Goal: Navigation & Orientation: Find specific page/section

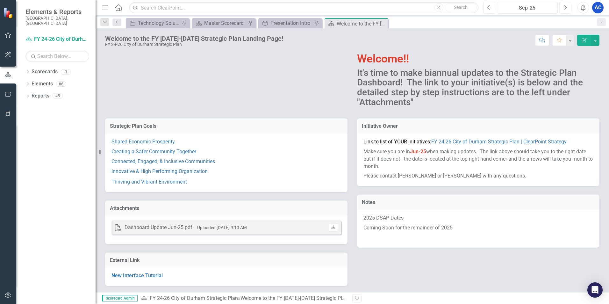
scroll to position [32, 0]
click at [49, 68] on link "Scorecards" at bounding box center [45, 71] width 26 height 7
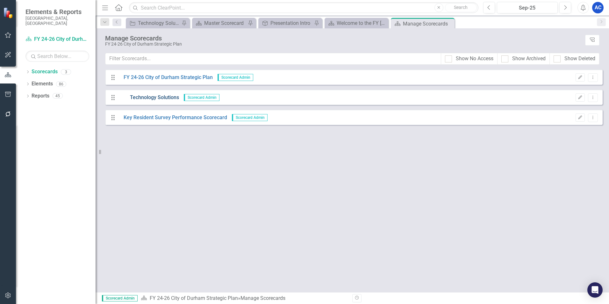
click at [149, 99] on link "Technology Solutions" at bounding box center [149, 97] width 60 height 7
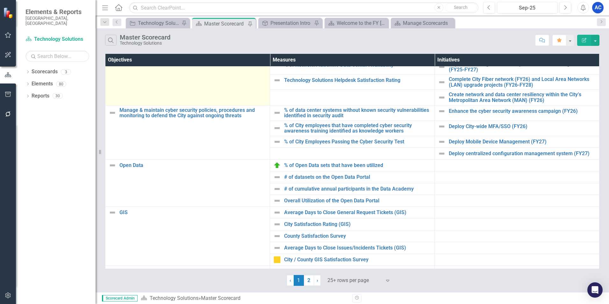
scroll to position [96, 0]
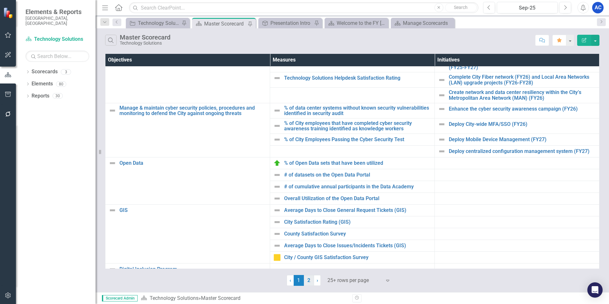
click at [311, 281] on link "2" at bounding box center [309, 280] width 10 height 11
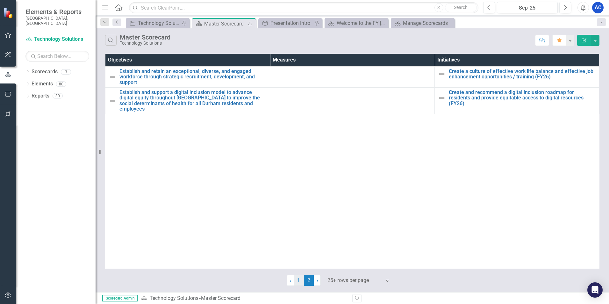
click at [299, 283] on link "1" at bounding box center [299, 280] width 10 height 11
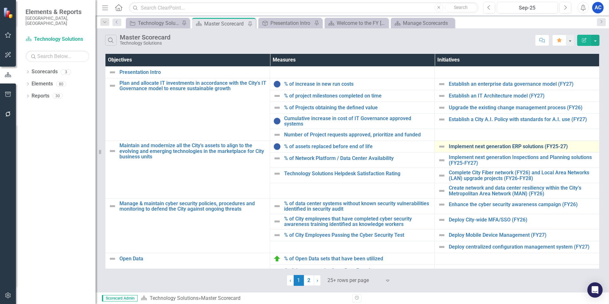
click at [513, 144] on link "Implement next generation ERP solutions (FY25-27)" at bounding box center [522, 147] width 147 height 6
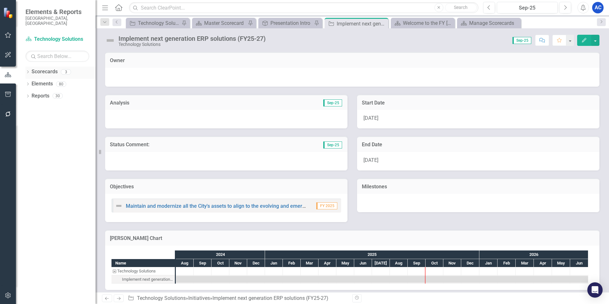
click at [31, 67] on div "Dropdown Scorecards 3" at bounding box center [60, 73] width 70 height 12
click at [28, 71] on icon "Dropdown" at bounding box center [27, 73] width 4 height 4
click at [51, 80] on link "FY 24-26 City of Durham Strategic Plan" at bounding box center [65, 83] width 61 height 7
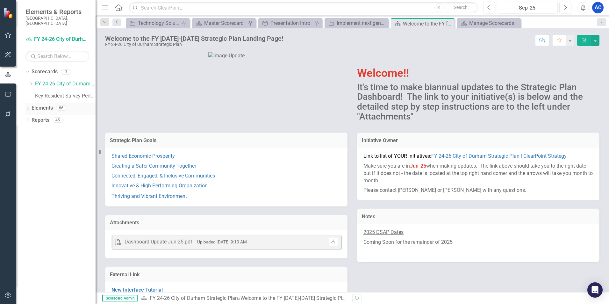
click at [44, 104] on link "Elements" at bounding box center [42, 107] width 21 height 7
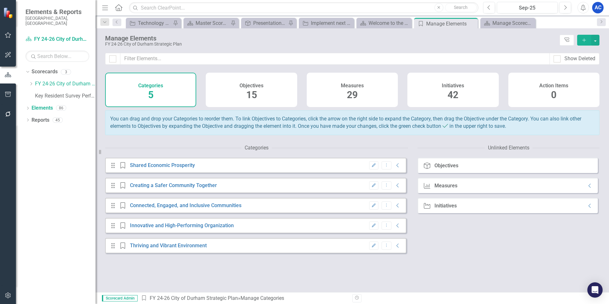
click at [344, 91] on div "Measures 29" at bounding box center [352, 90] width 91 height 34
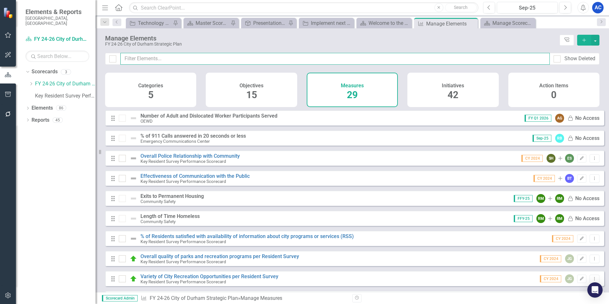
click at [234, 59] on input "text" at bounding box center [334, 59] width 429 height 12
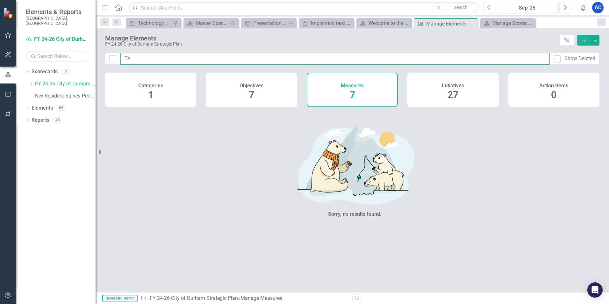
type input "T"
checkbox input "false"
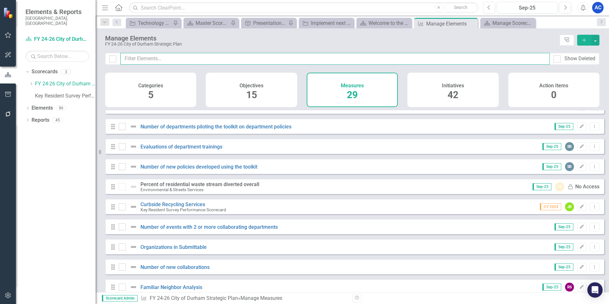
scroll to position [287, 0]
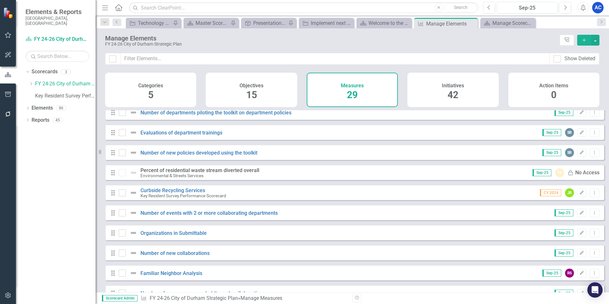
click at [259, 90] on div "Objectives 15" at bounding box center [251, 90] width 91 height 34
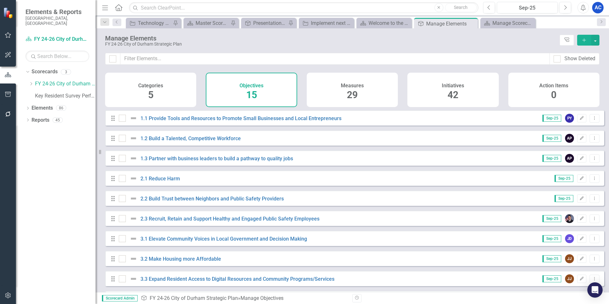
click at [385, 82] on div "Measures 29" at bounding box center [352, 90] width 91 height 34
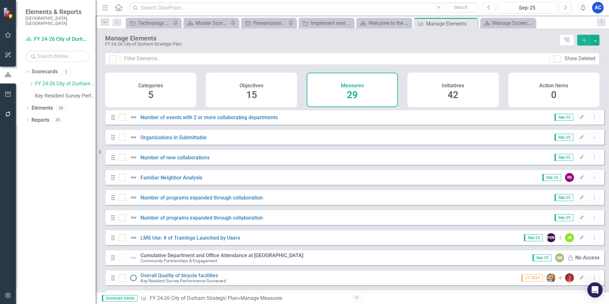
scroll to position [405, 0]
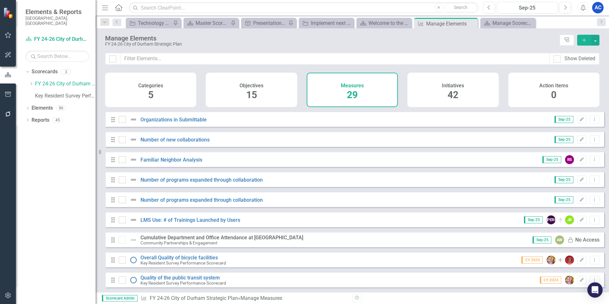
click at [454, 86] on h4 "Initiatives" at bounding box center [453, 86] width 22 height 6
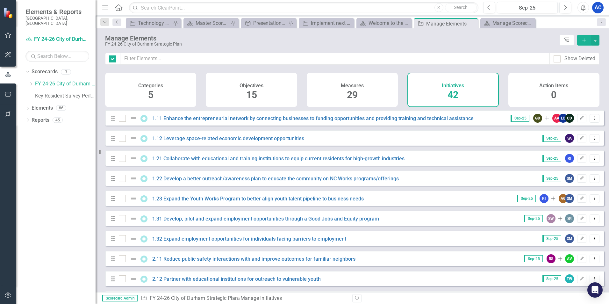
checkbox input "false"
click at [29, 107] on icon "Dropdown" at bounding box center [27, 109] width 4 height 4
click at [54, 129] on link "Measure Measures" at bounding box center [51, 132] width 32 height 7
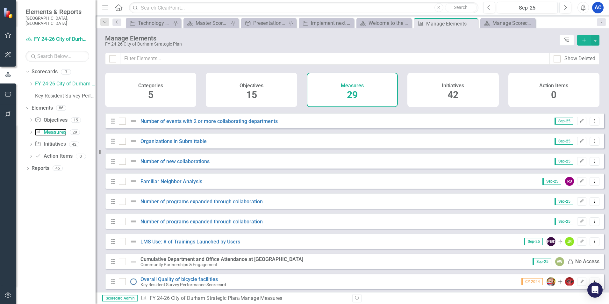
scroll to position [405, 0]
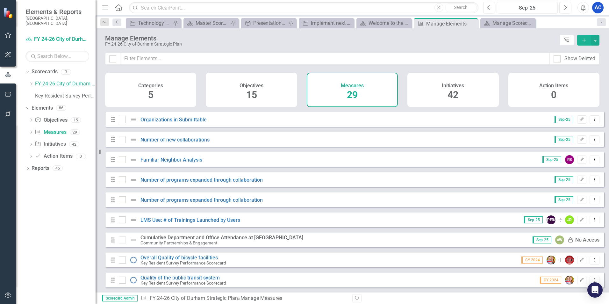
click at [152, 92] on span "5" at bounding box center [150, 94] width 5 height 11
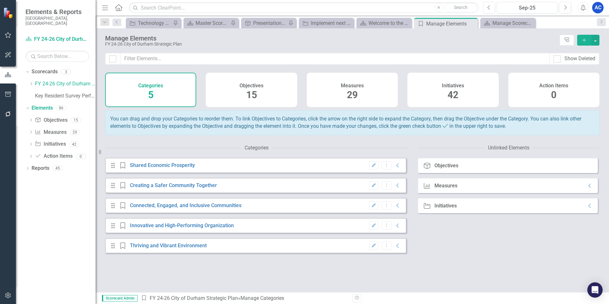
click at [468, 193] on div "Measure Measures Collapse" at bounding box center [507, 185] width 180 height 15
click at [588, 188] on icon at bounding box center [589, 186] width 2 height 4
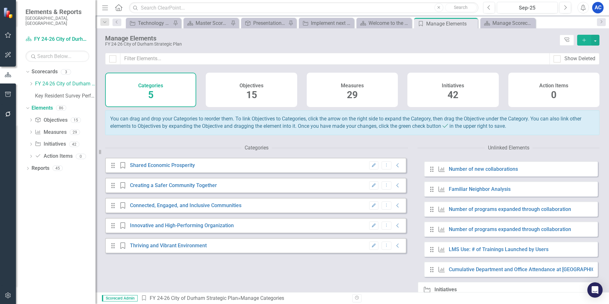
scroll to position [318, 0]
click at [395, 248] on icon "Collapse" at bounding box center [398, 245] width 6 height 5
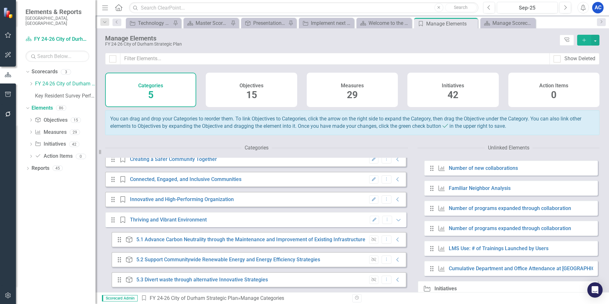
scroll to position [31, 0]
click at [35, 167] on div "Reports" at bounding box center [41, 168] width 18 height 11
click at [27, 166] on div "Dropdown" at bounding box center [27, 168] width 4 height 5
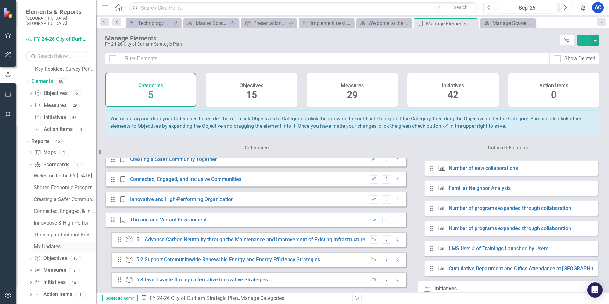
scroll to position [29, 0]
click at [55, 265] on link "Measure Measures" at bounding box center [50, 268] width 32 height 7
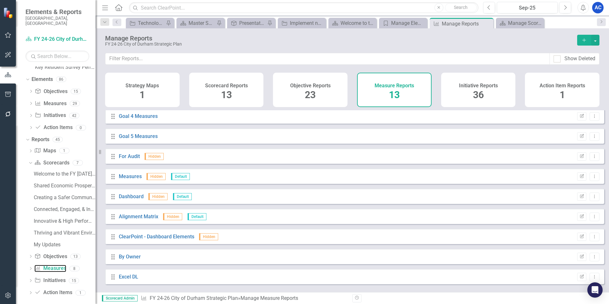
scroll to position [84, 0]
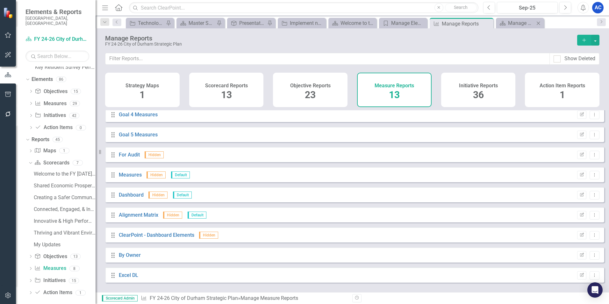
click at [527, 27] on div "Scorecard Manage Scorecards Close" at bounding box center [520, 23] width 48 height 11
click at [515, 24] on div "Manage Scorecards" at bounding box center [521, 23] width 26 height 8
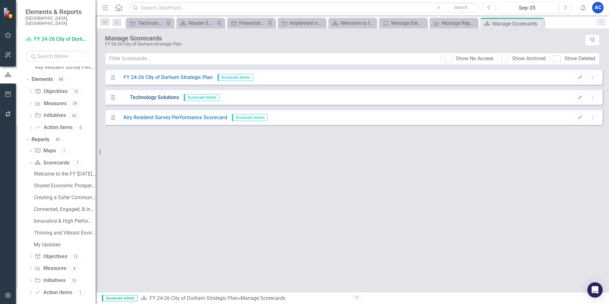
click at [146, 98] on link "Technology Solutions" at bounding box center [149, 97] width 60 height 7
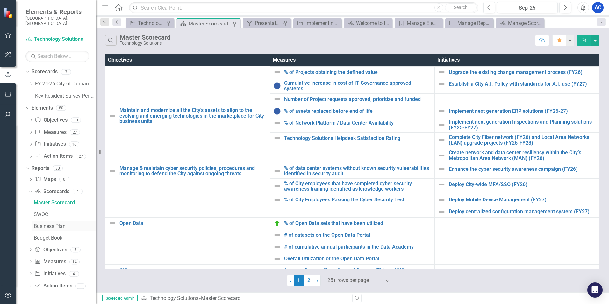
scroll to position [34, 0]
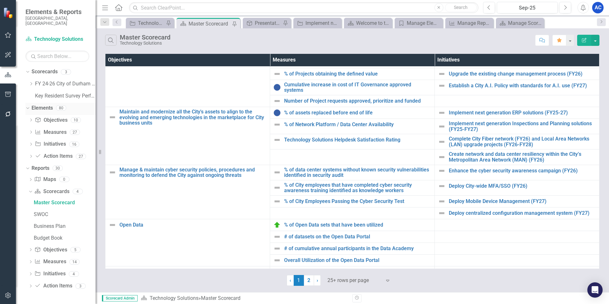
click at [27, 105] on icon "Dropdown" at bounding box center [27, 107] width 4 height 4
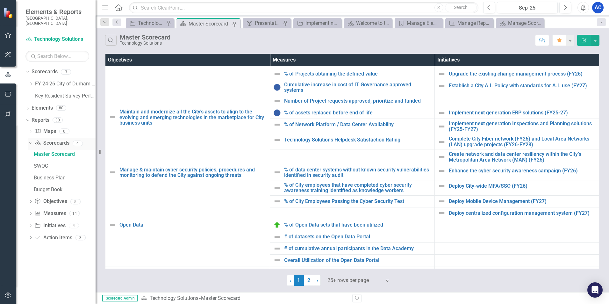
click at [30, 141] on icon "Dropdown" at bounding box center [30, 143] width 4 height 4
click at [47, 152] on link "Objective Objectives" at bounding box center [50, 155] width 32 height 7
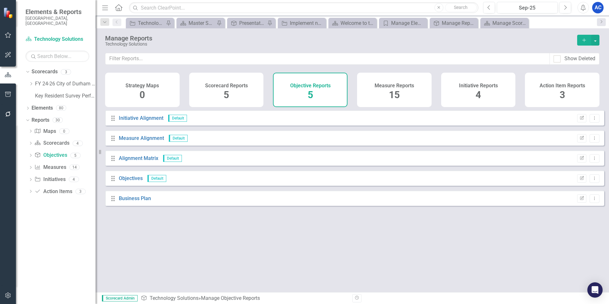
click at [220, 94] on div "Scorecard Reports 5" at bounding box center [226, 90] width 75 height 34
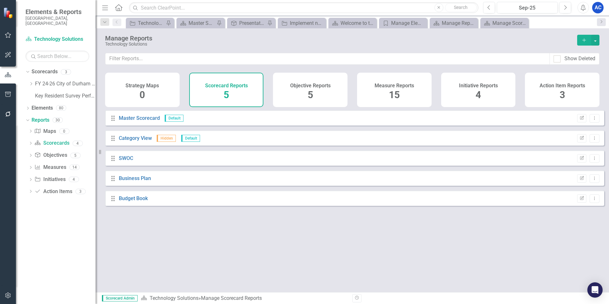
click at [291, 92] on div "Objective Reports 5" at bounding box center [310, 90] width 75 height 34
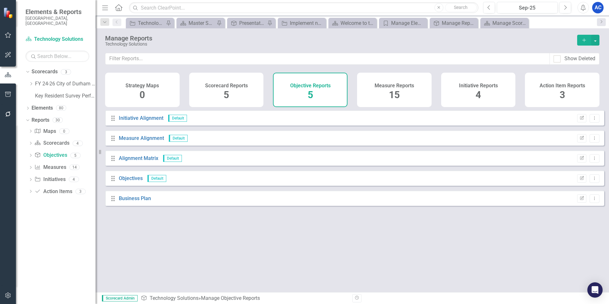
click at [371, 92] on div "Measure Reports 15" at bounding box center [394, 90] width 75 height 34
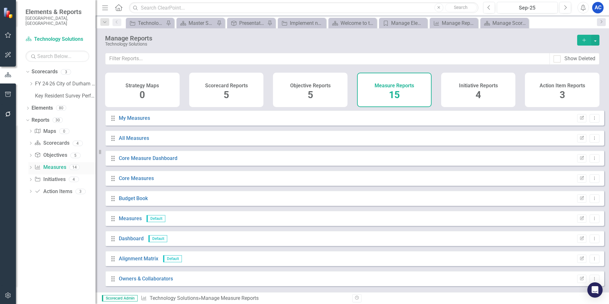
click at [44, 164] on link "Measure Measures" at bounding box center [50, 167] width 32 height 7
click at [391, 25] on div "Manage Elements" at bounding box center [404, 23] width 26 height 8
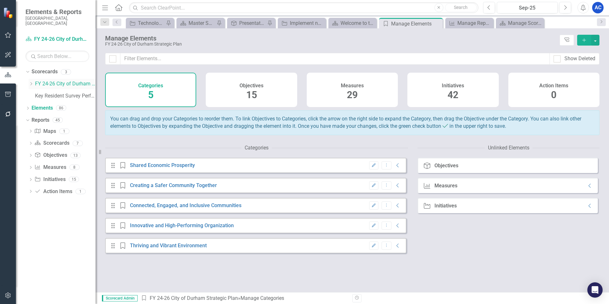
click at [32, 82] on icon "Dropdown" at bounding box center [31, 84] width 5 height 4
click at [56, 92] on link "Technology Solutions" at bounding box center [68, 95] width 54 height 7
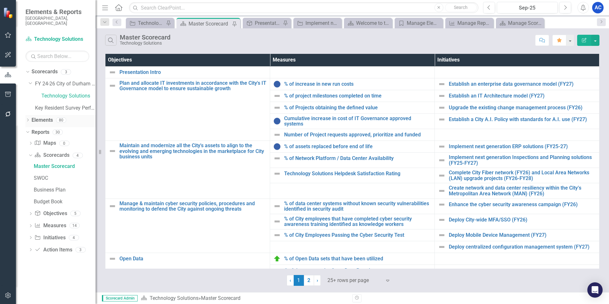
click at [45, 117] on link "Elements" at bounding box center [42, 120] width 21 height 7
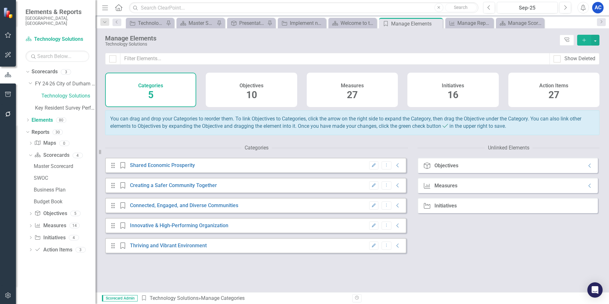
click at [331, 85] on div "Measures 27" at bounding box center [352, 90] width 91 height 34
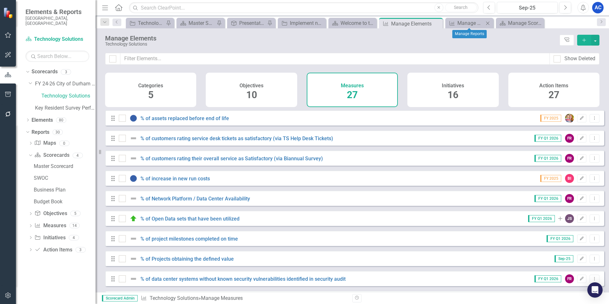
click at [486, 25] on icon "Close" at bounding box center [487, 23] width 6 height 5
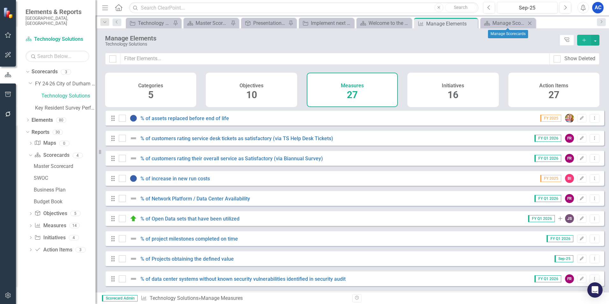
click at [527, 23] on icon "Close" at bounding box center [529, 23] width 6 height 5
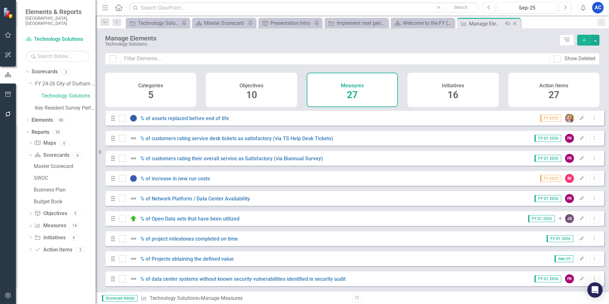
click at [507, 25] on icon "Pin" at bounding box center [507, 23] width 5 height 6
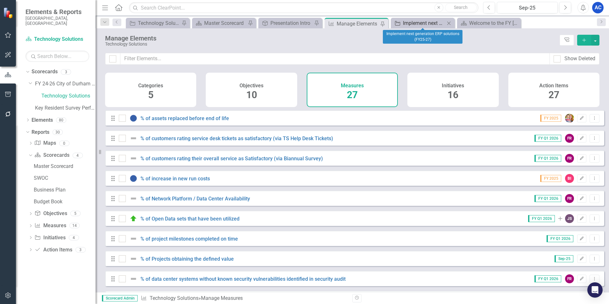
click at [430, 23] on div "Implement next generation ERP solutions (FY25-27)" at bounding box center [424, 23] width 42 height 8
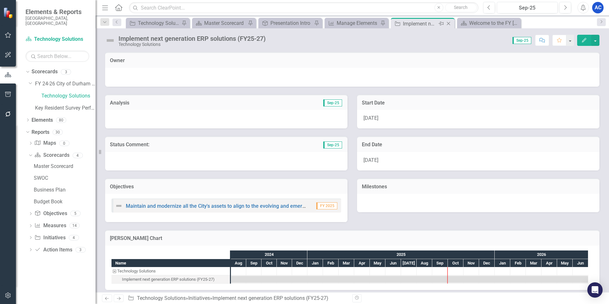
click at [447, 24] on icon "Close" at bounding box center [448, 23] width 6 height 5
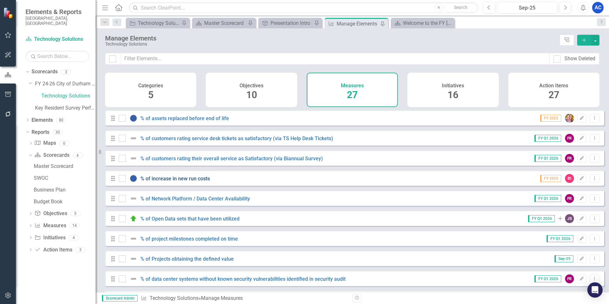
click at [182, 182] on link "% of increase in new run costs" at bounding box center [174, 178] width 69 height 6
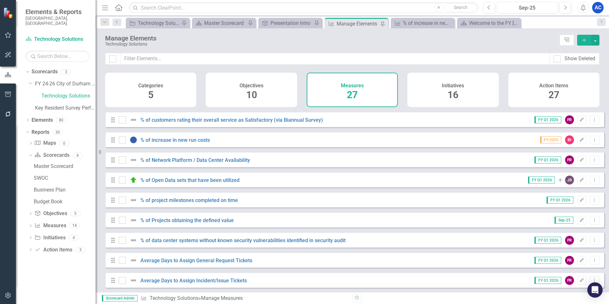
scroll to position [14, 0]
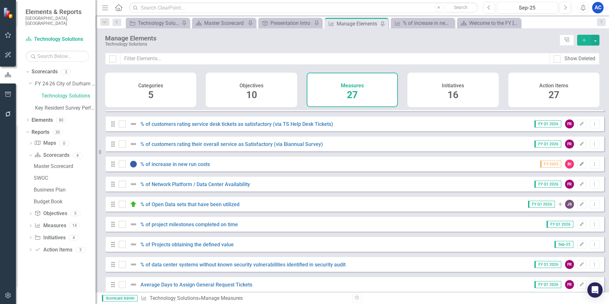
click at [579, 166] on icon "Edit" at bounding box center [581, 164] width 5 height 4
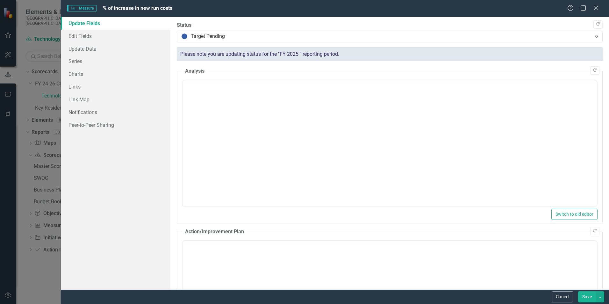
scroll to position [0, 0]
click at [593, 6] on icon "Close" at bounding box center [596, 8] width 8 height 6
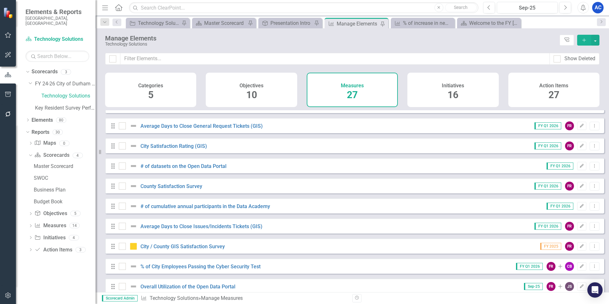
scroll to position [365, 0]
